Goal: Information Seeking & Learning: Check status

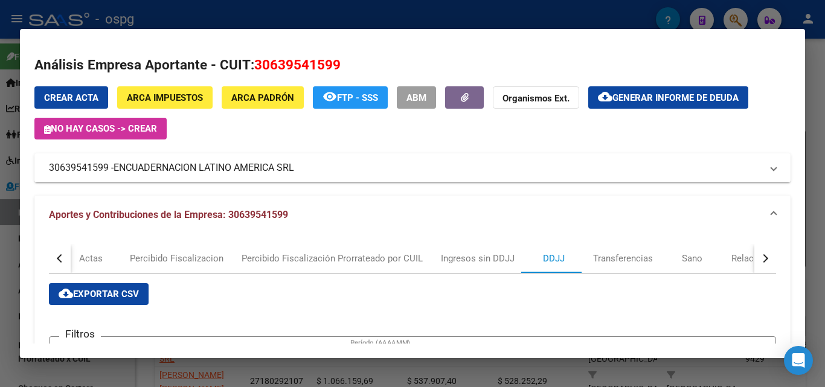
scroll to position [363, 0]
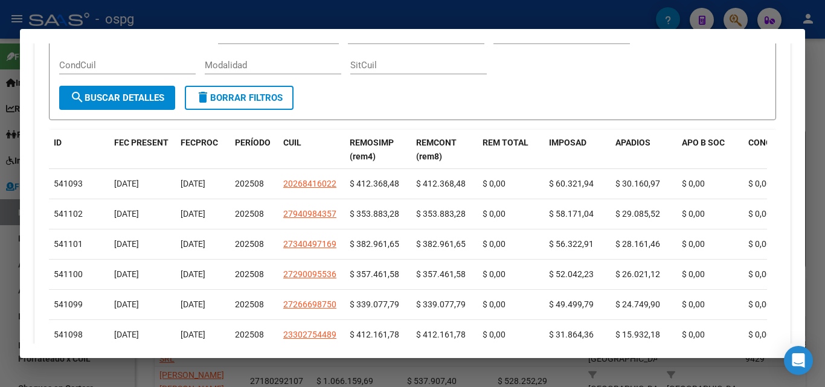
click at [0, 242] on div at bounding box center [412, 193] width 825 height 387
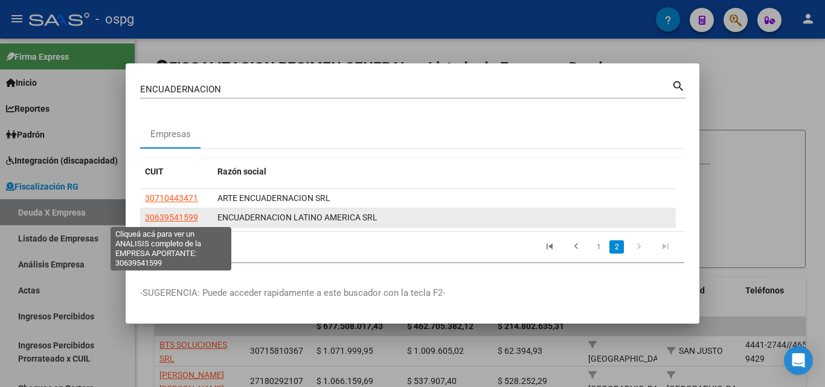
click at [177, 217] on span "30639541599" at bounding box center [171, 218] width 53 height 10
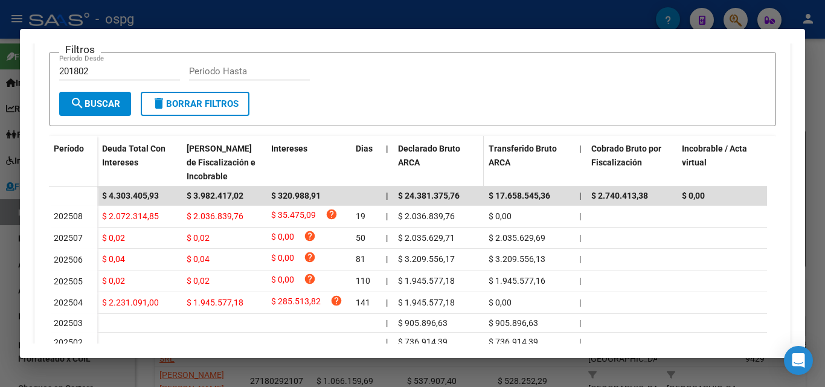
scroll to position [245, 0]
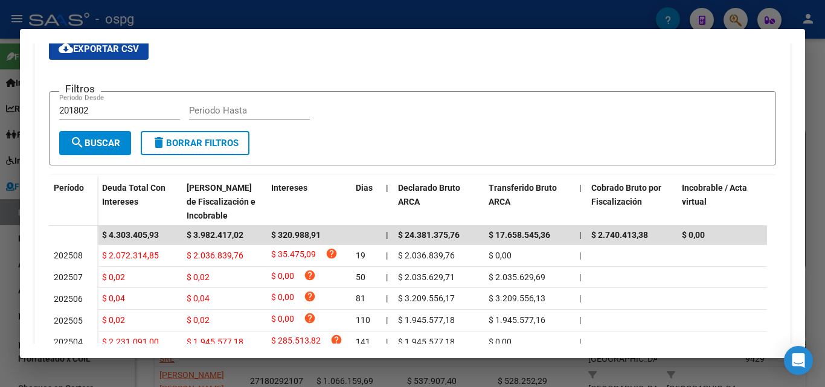
click at [2, 259] on div at bounding box center [412, 193] width 825 height 387
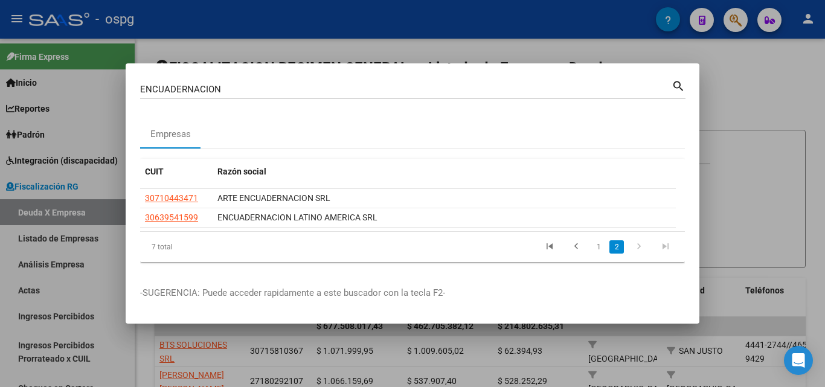
click at [2, 259] on div at bounding box center [412, 193] width 825 height 387
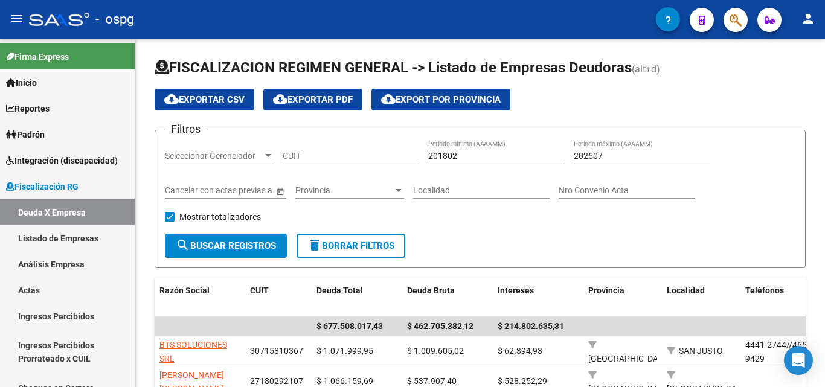
click at [728, 26] on button "button" at bounding box center [736, 20] width 24 height 24
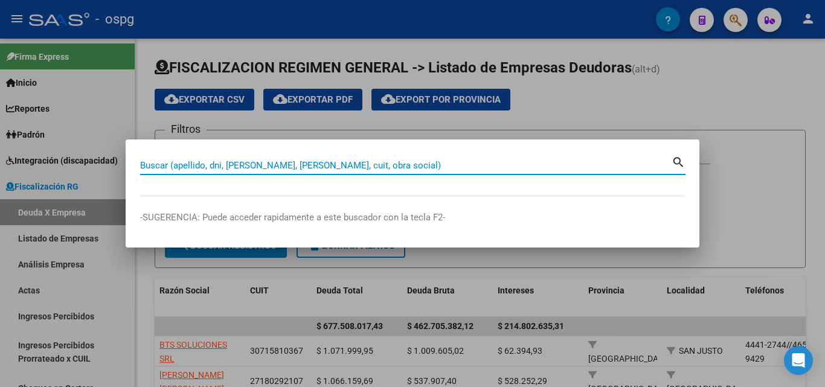
click at [311, 167] on input "Buscar (apellido, dni, [PERSON_NAME], [PERSON_NAME], cuit, obra social)" at bounding box center [406, 165] width 532 height 11
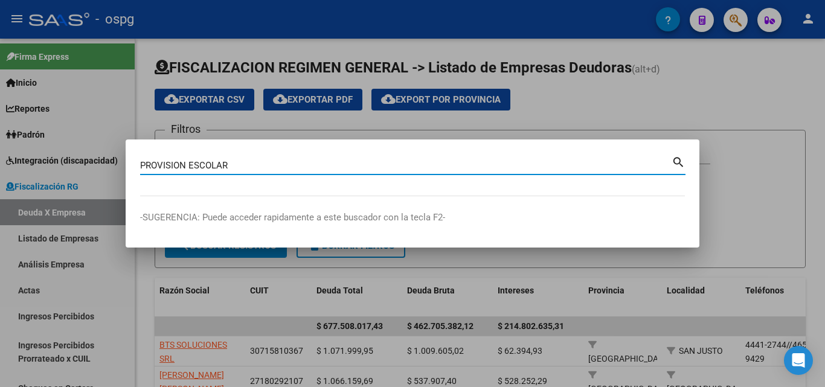
type input "PROVISION ESCOLAR"
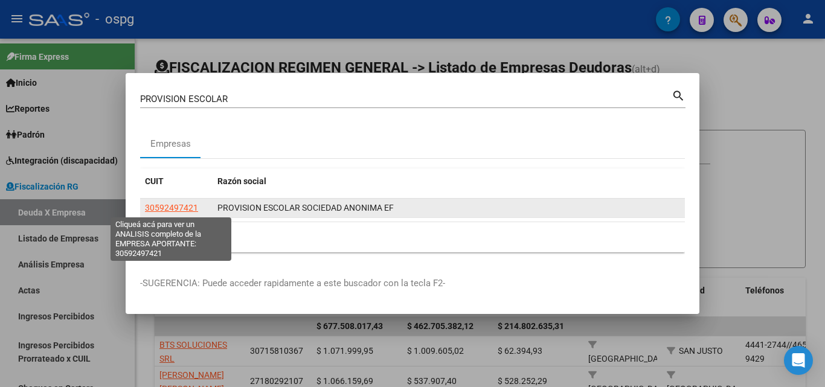
click at [195, 211] on span "30592497421" at bounding box center [171, 208] width 53 height 10
type textarea "30592497421"
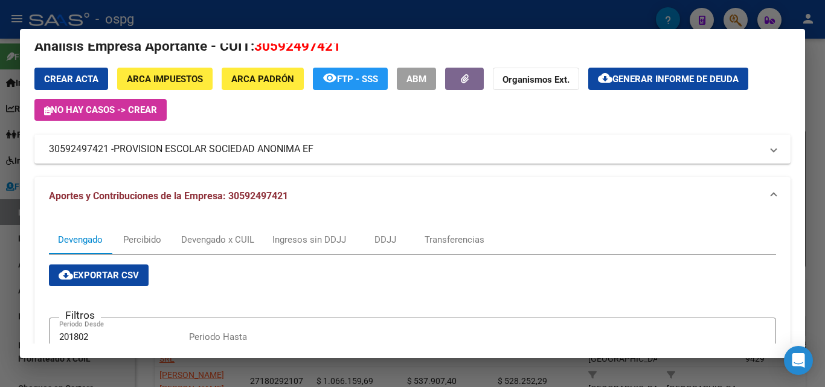
scroll to position [0, 0]
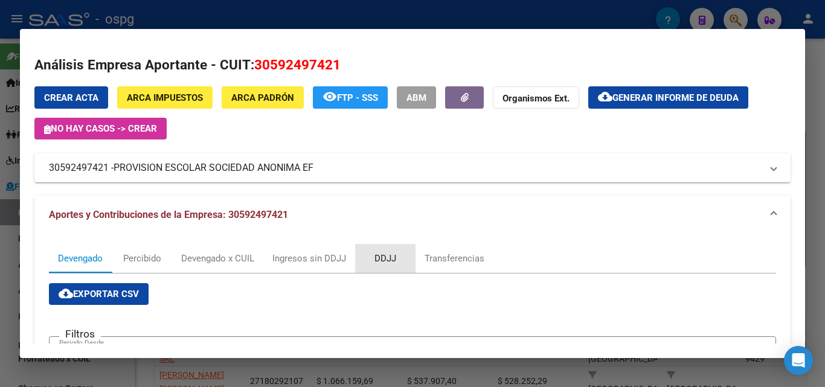
click at [386, 261] on div "DDJJ" at bounding box center [386, 258] width 22 height 13
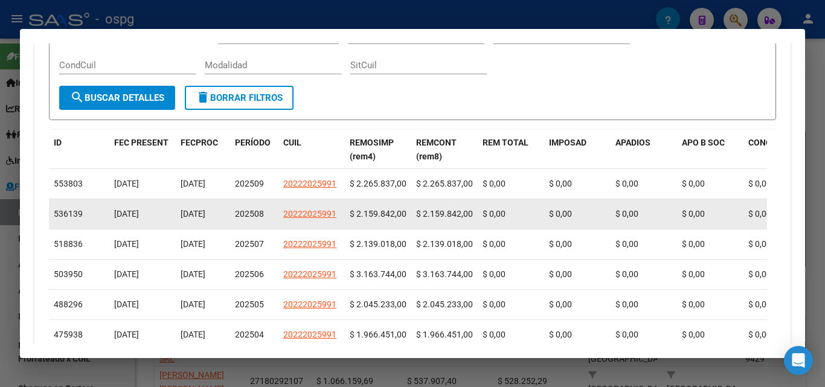
scroll to position [121, 0]
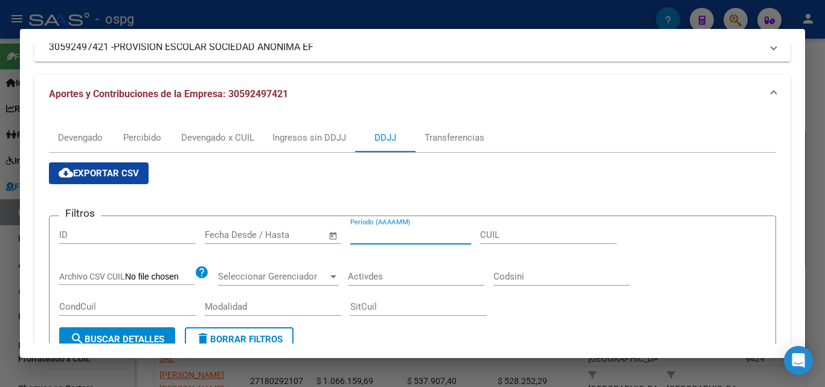
click at [413, 232] on input "Período (AAAAMM)" at bounding box center [410, 235] width 121 height 11
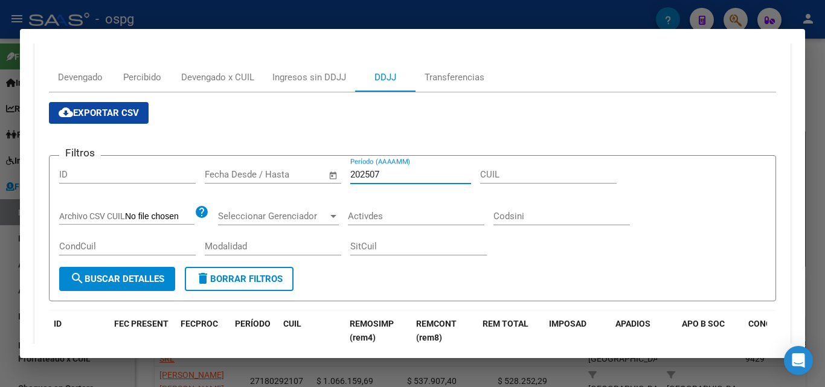
type input "202507"
click at [143, 283] on span "search Buscar Detalles" at bounding box center [117, 279] width 94 height 11
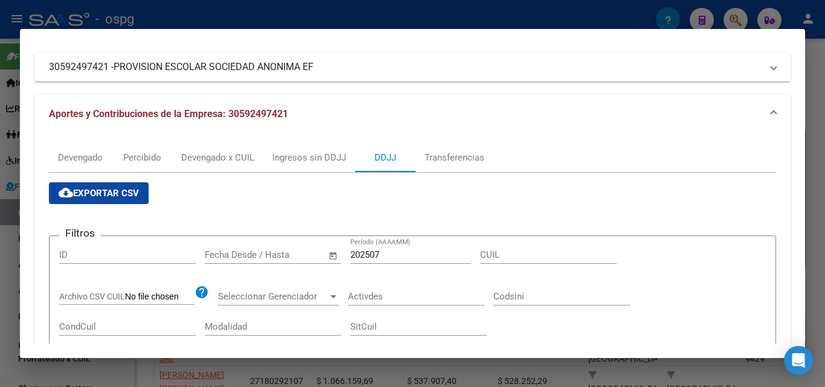
scroll to position [0, 0]
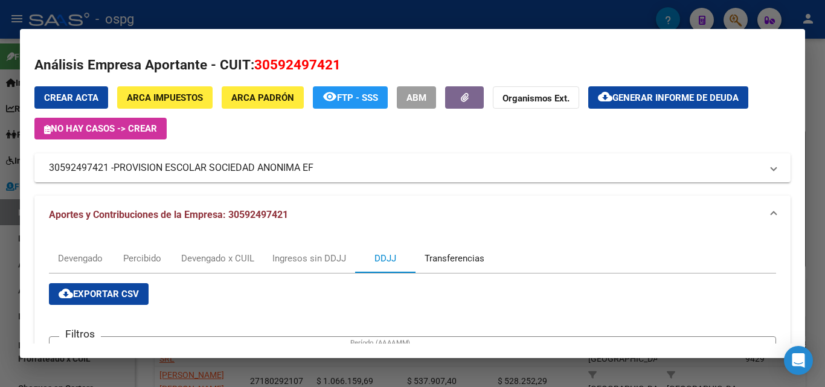
click at [439, 256] on div "Transferencias" at bounding box center [455, 258] width 60 height 13
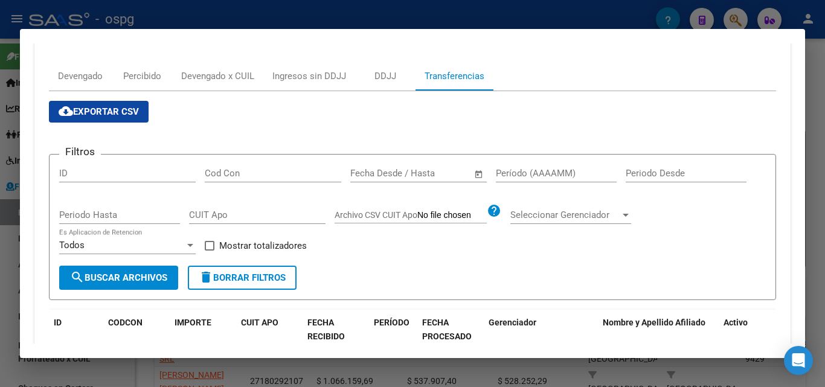
scroll to position [181, 0]
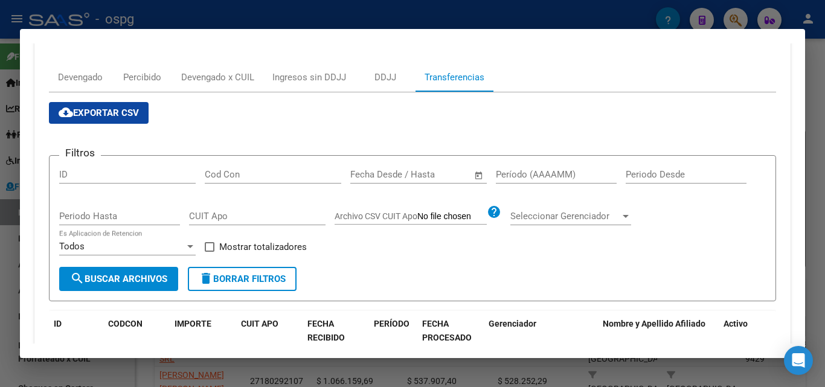
click at [524, 172] on input "Período (AAAAMM)" at bounding box center [556, 174] width 121 height 11
type input "202507"
click at [211, 247] on span at bounding box center [210, 247] width 10 height 10
click at [210, 252] on input "Mostrar totalizadores" at bounding box center [209, 252] width 1 height 1
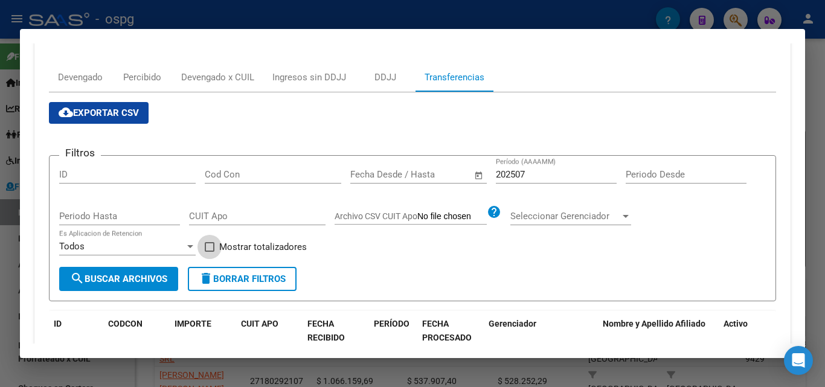
checkbox input "true"
click at [123, 271] on button "search Buscar Archivos" at bounding box center [118, 279] width 119 height 24
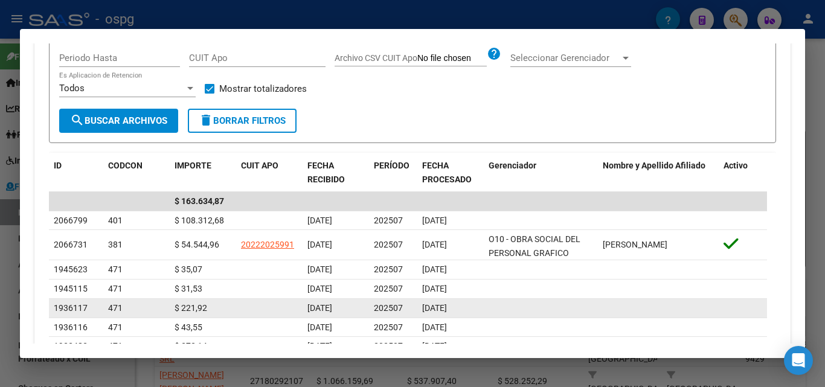
scroll to position [318, 0]
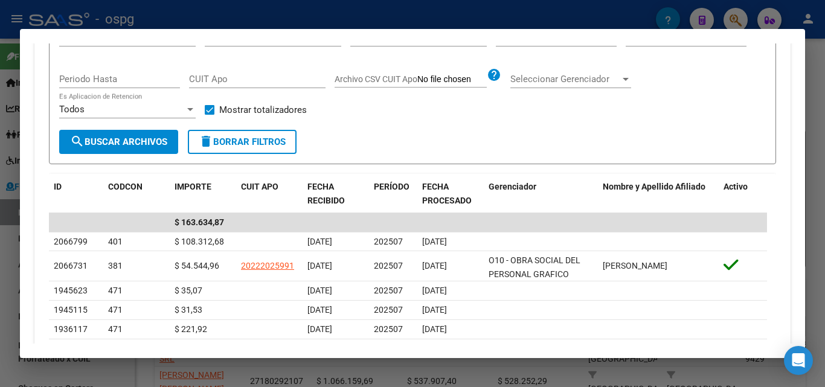
click at [7, 259] on div at bounding box center [412, 193] width 825 height 387
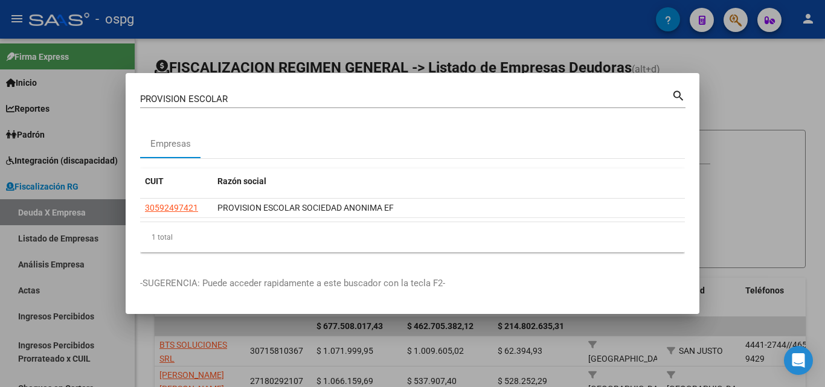
drag, startPoint x: 746, startPoint y: 86, endPoint x: 749, endPoint y: 23, distance: 63.5
click at [748, 74] on div at bounding box center [412, 193] width 825 height 387
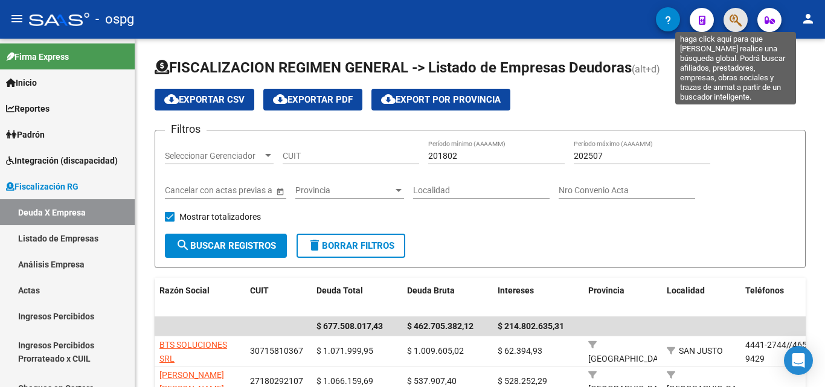
click at [734, 17] on icon "button" at bounding box center [736, 20] width 12 height 14
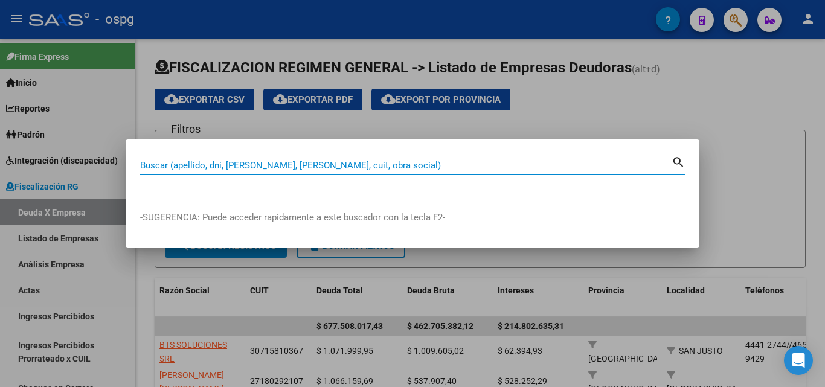
click at [238, 165] on input "Buscar (apellido, dni, [PERSON_NAME], [PERSON_NAME], cuit, obra social)" at bounding box center [406, 165] width 532 height 11
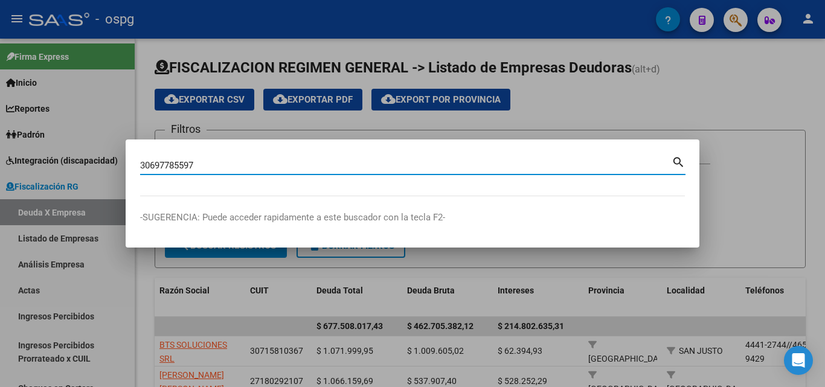
type input "30697785597"
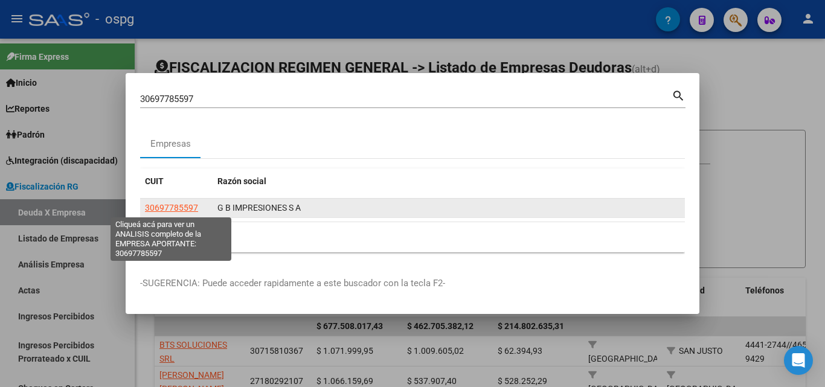
click at [183, 205] on span "30697785597" at bounding box center [171, 208] width 53 height 10
type textarea "30697785597"
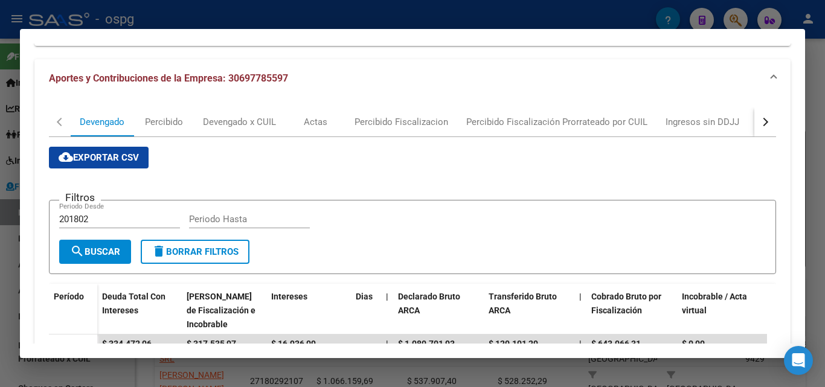
scroll to position [121, 0]
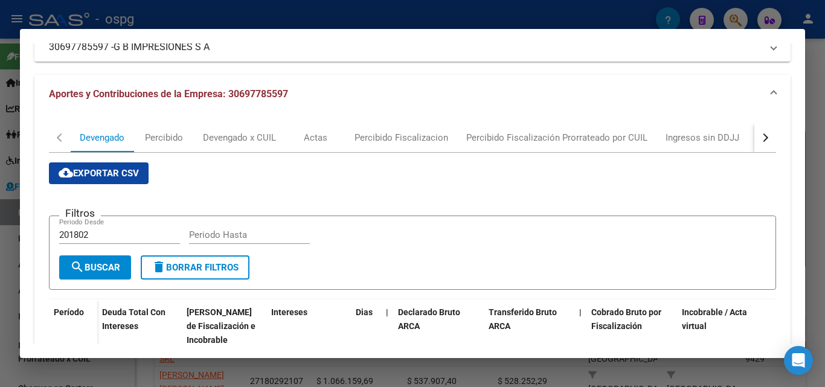
click at [755, 132] on button "button" at bounding box center [766, 137] width 22 height 29
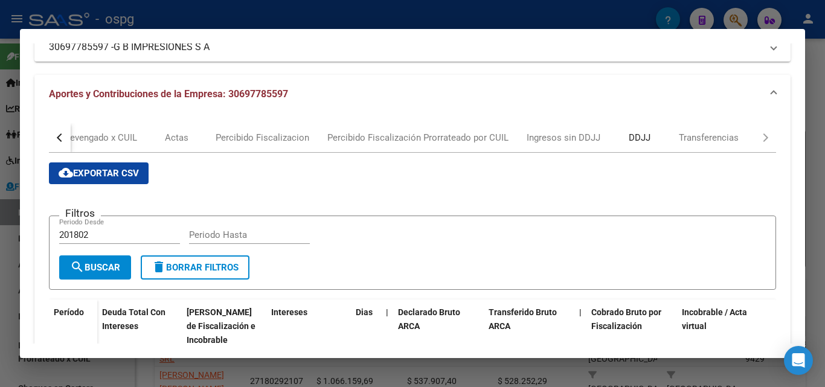
click at [642, 146] on div "DDJJ" at bounding box center [640, 137] width 60 height 29
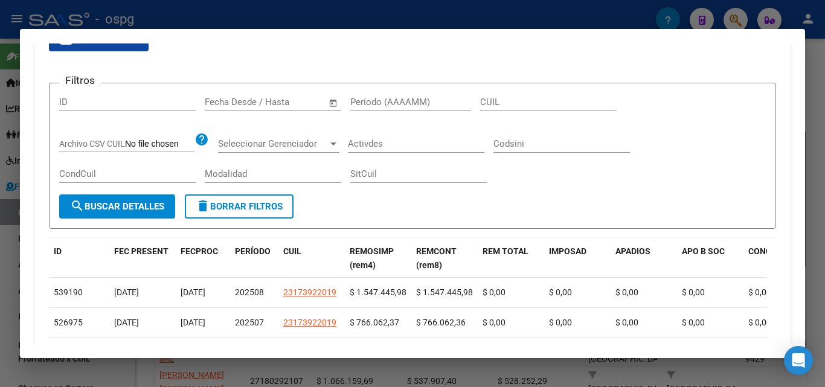
scroll to position [242, 0]
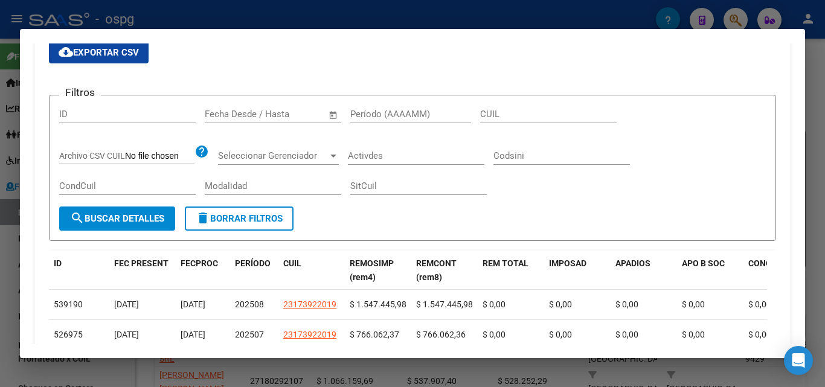
click at [236, 117] on input "text" at bounding box center [229, 114] width 49 height 11
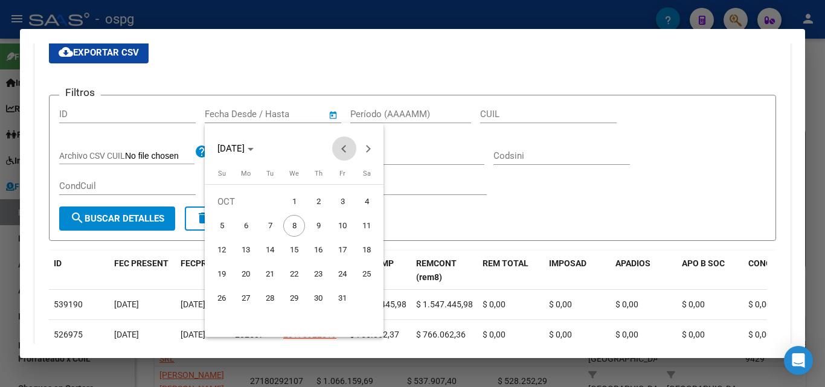
click at [341, 144] on span "Previous month" at bounding box center [344, 149] width 24 height 24
click at [341, 146] on span "Previous month" at bounding box center [344, 149] width 24 height 24
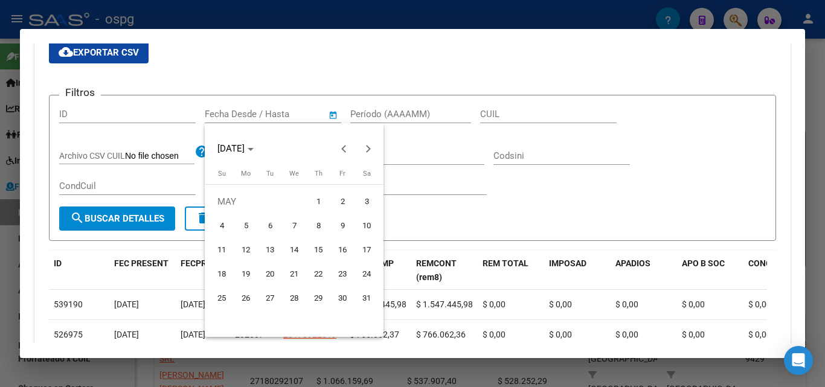
click at [363, 297] on span "31" at bounding box center [367, 299] width 22 height 22
type input "[DATE]"
click at [281, 111] on div at bounding box center [412, 193] width 825 height 387
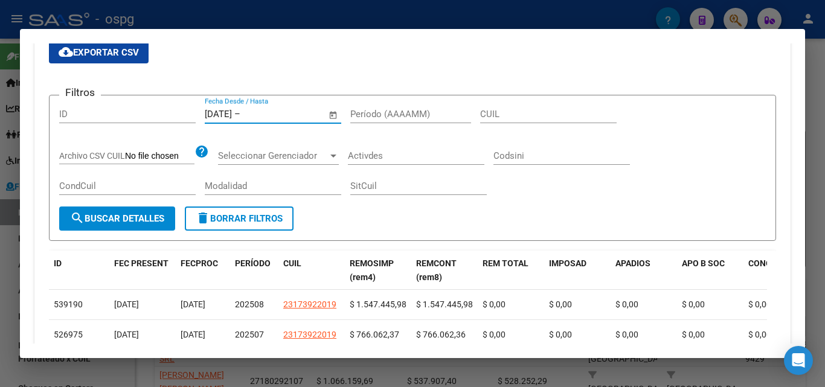
click at [275, 112] on input "text" at bounding box center [272, 114] width 59 height 11
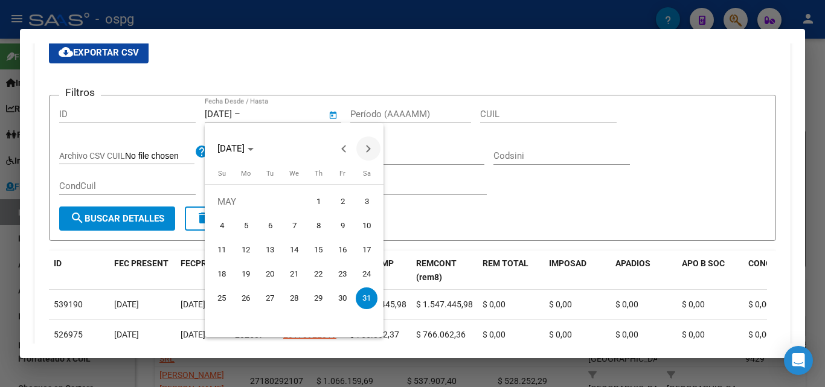
click at [375, 152] on span "Next month" at bounding box center [369, 149] width 24 height 24
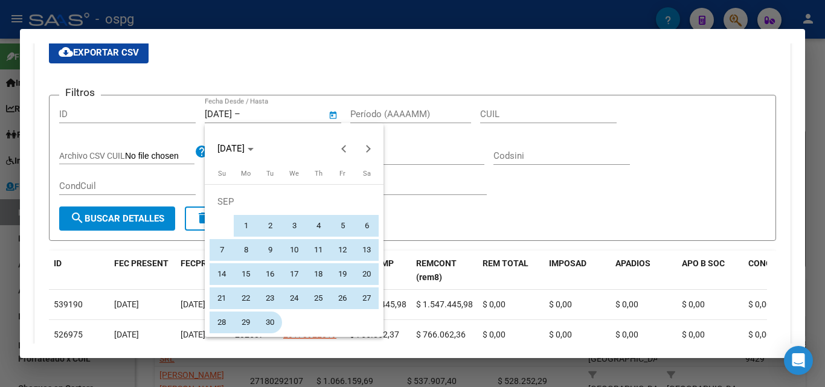
click at [268, 317] on span "30" at bounding box center [270, 323] width 22 height 22
type input "[DATE]"
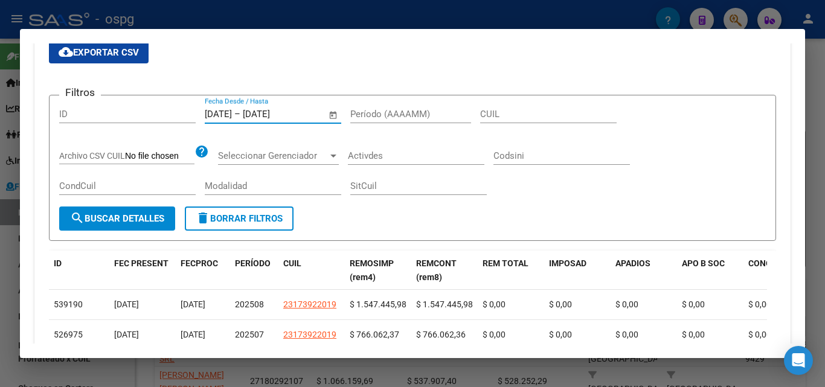
click at [136, 227] on button "search Buscar Detalles" at bounding box center [117, 219] width 116 height 24
click at [104, 47] on span "cloud_download Exportar CSV" at bounding box center [99, 52] width 80 height 11
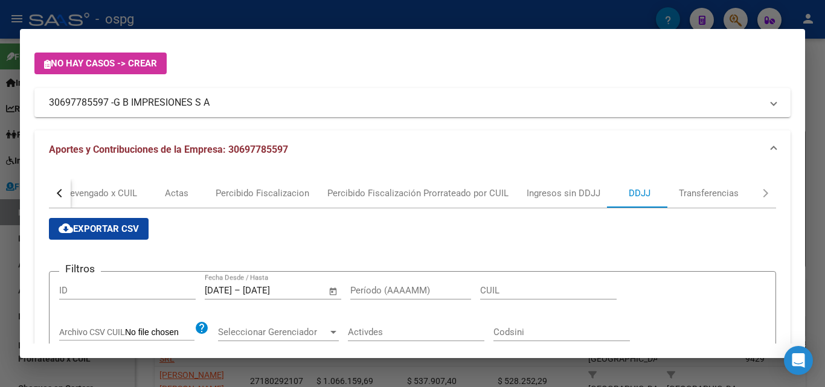
scroll to position [60, 0]
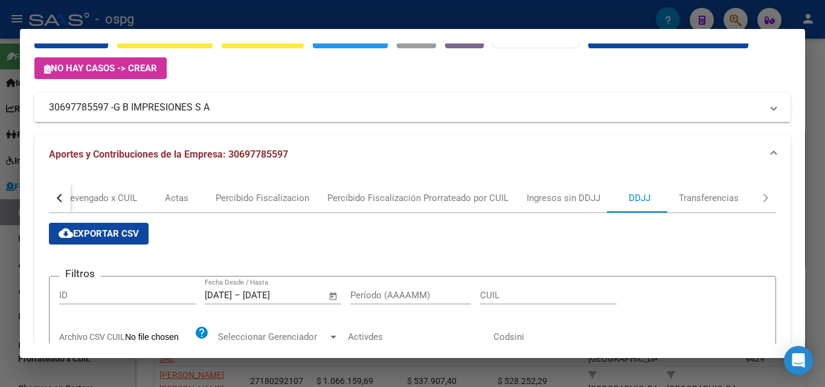
click at [0, 288] on div at bounding box center [412, 193] width 825 height 387
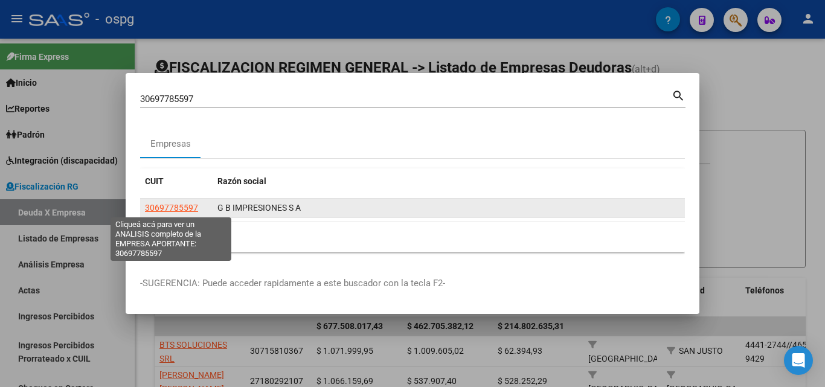
click at [161, 209] on span "30697785597" at bounding box center [171, 208] width 53 height 10
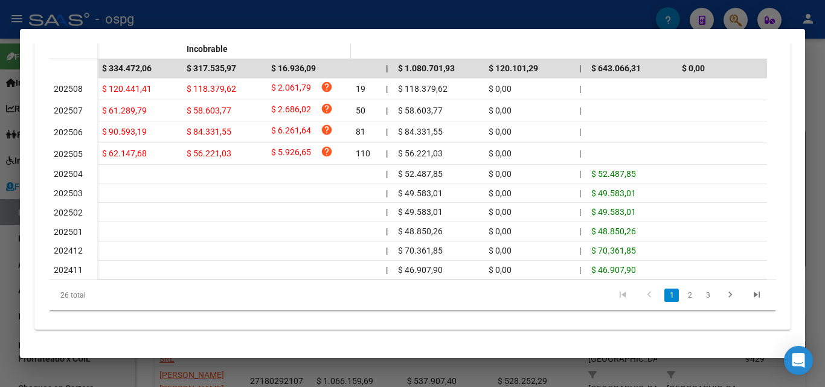
scroll to position [424, 0]
